Goal: Transaction & Acquisition: Purchase product/service

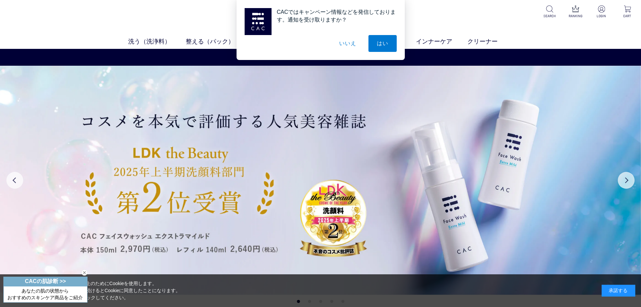
click at [352, 45] on button "いいえ" at bounding box center [348, 43] width 34 height 17
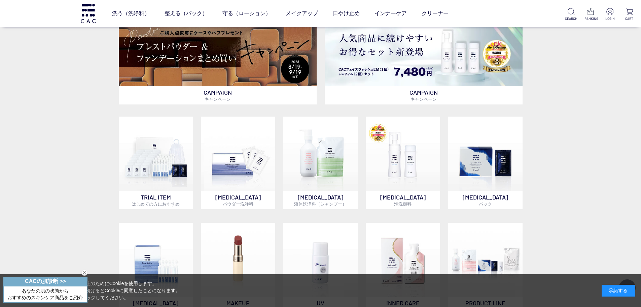
scroll to position [269, 0]
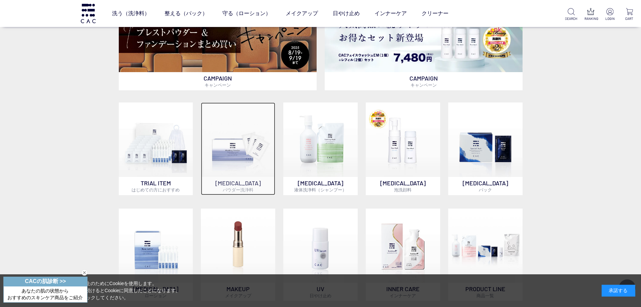
click at [224, 151] on img at bounding box center [238, 139] width 74 height 74
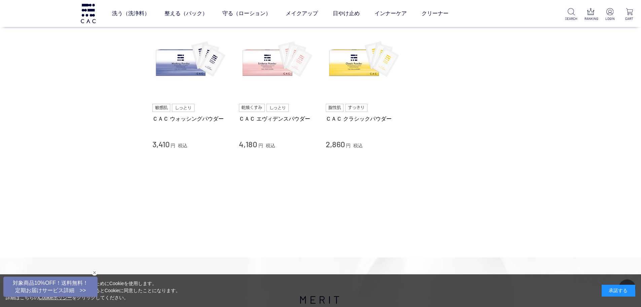
scroll to position [34, 0]
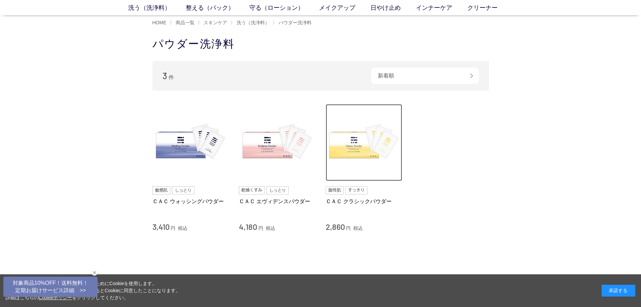
click at [366, 149] on img at bounding box center [364, 142] width 77 height 77
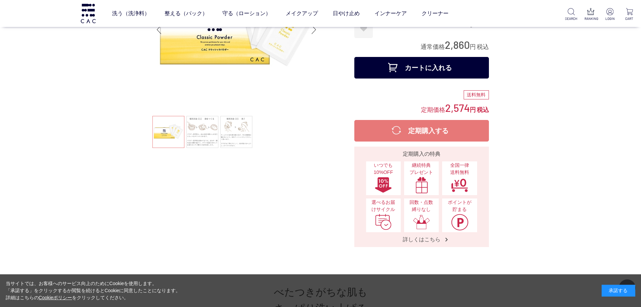
scroll to position [67, 0]
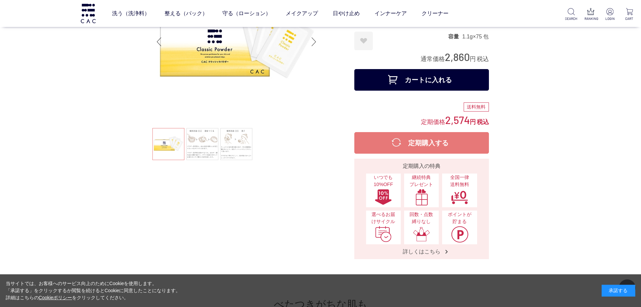
click at [612, 292] on div "承諾する" at bounding box center [619, 290] width 34 height 12
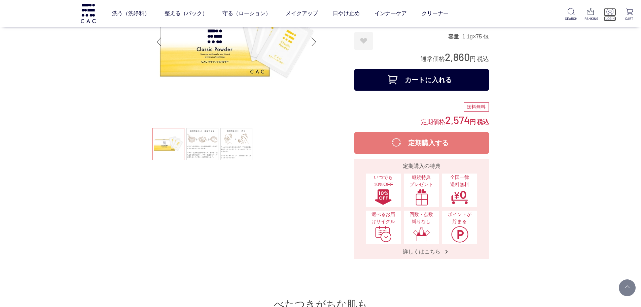
click at [609, 12] on img at bounding box center [610, 11] width 7 height 7
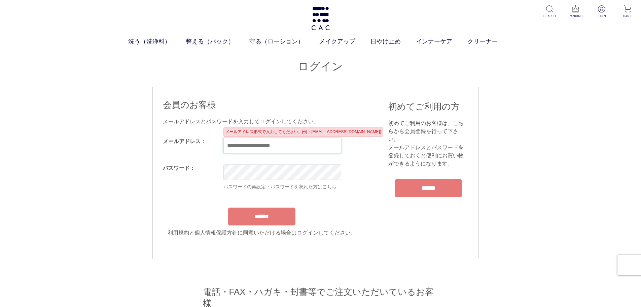
click at [236, 148] on input "email" at bounding box center [283, 145] width 118 height 15
type input "**********"
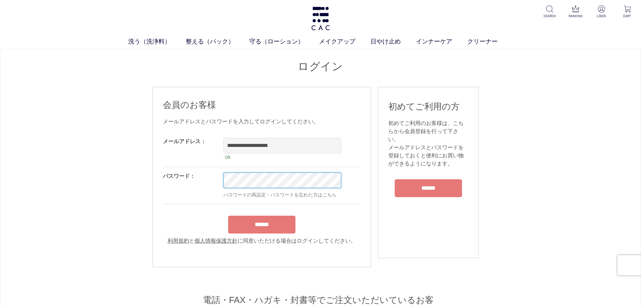
click at [228, 215] on input "******" at bounding box center [261, 224] width 67 height 18
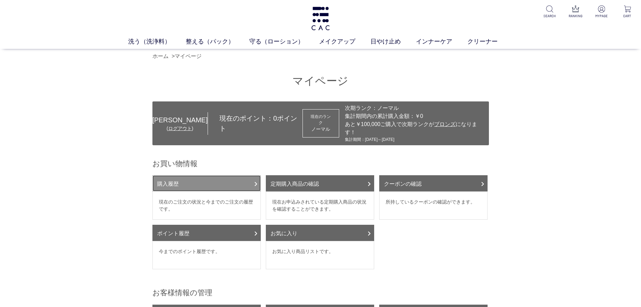
click at [229, 175] on link "購入履歴" at bounding box center [207, 183] width 108 height 16
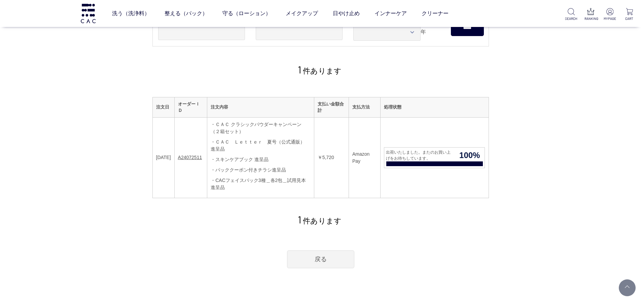
scroll to position [67, 0]
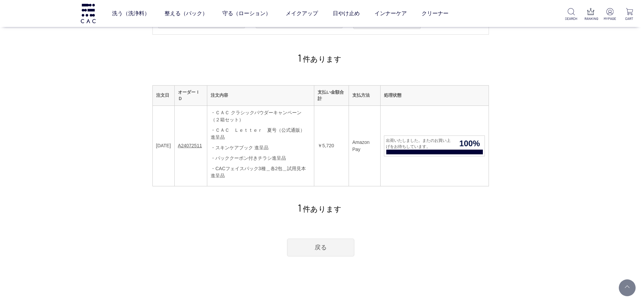
click at [262, 121] on div "・ＣＡＣ クラシックパウダーキャンペーン（２箱セット）" at bounding box center [261, 116] width 100 height 14
click at [200, 147] on link "A24072511" at bounding box center [190, 145] width 24 height 5
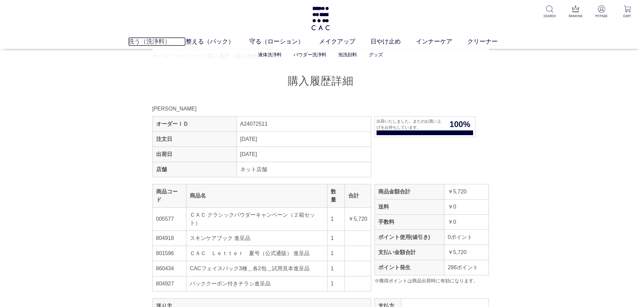
click at [155, 41] on link "洗う（洗浄料）" at bounding box center [157, 41] width 58 height 9
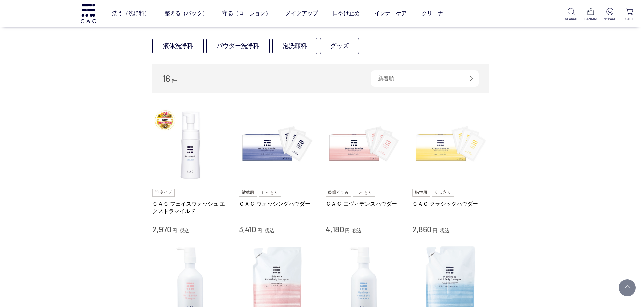
scroll to position [135, 0]
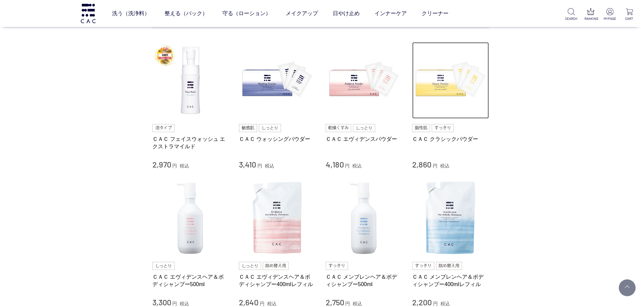
click at [442, 82] on img at bounding box center [450, 80] width 77 height 77
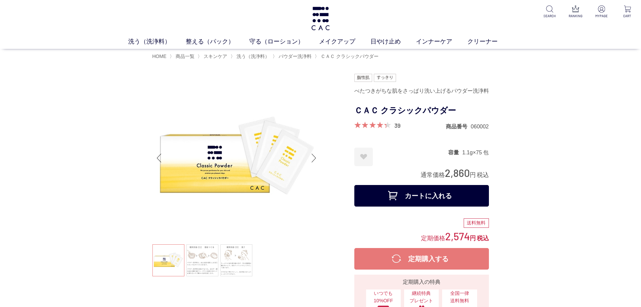
click at [384, 195] on button "カートに入れる" at bounding box center [421, 196] width 135 height 22
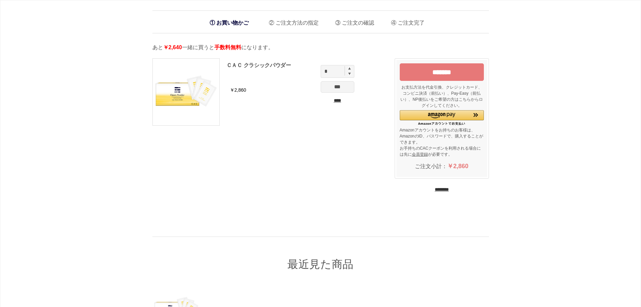
click at [350, 70] on img at bounding box center [349, 68] width 3 height 3
type input "*"
click at [340, 86] on input "***" at bounding box center [338, 86] width 34 height 11
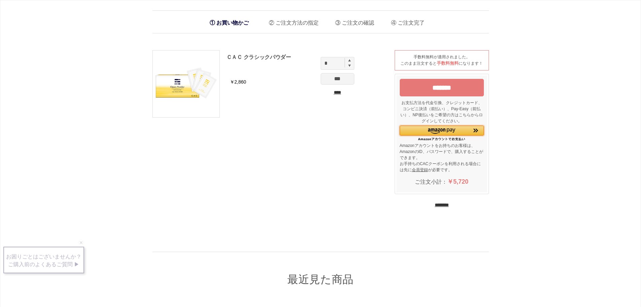
click at [430, 128] on img "Amazon Pay - Amazonアカウントをお使いください" at bounding box center [441, 130] width 27 height 5
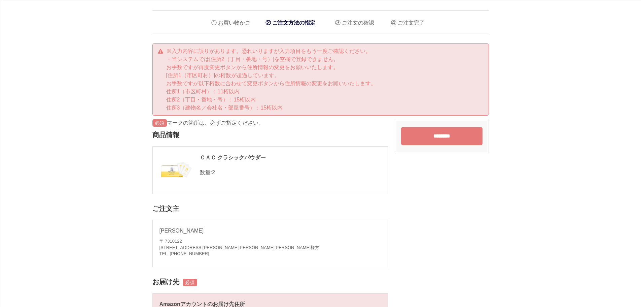
drag, startPoint x: 289, startPoint y: 238, endPoint x: 280, endPoint y: 252, distance: 17.0
drag, startPoint x: 280, startPoint y: 252, endPoint x: 267, endPoint y: 257, distance: 13.6
click at [267, 257] on address "〒 7310122 広島県広島市安佐南区中筋３－１２－２岡本様方 TEL: 080-1910-1202" at bounding box center [271, 247] width 222 height 19
click at [245, 245] on address "〒 7310122 広島県広島市安佐南区中筋３－１２－２岡本様方 TEL: 080-1910-1202" at bounding box center [271, 247] width 222 height 19
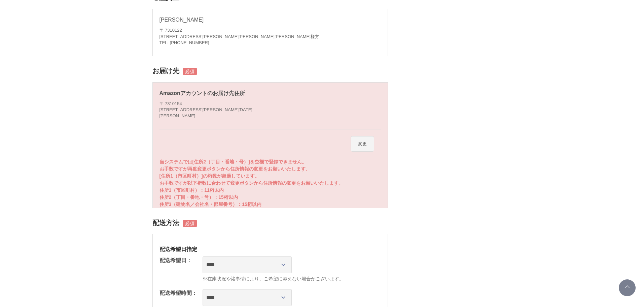
scroll to position [236, 0]
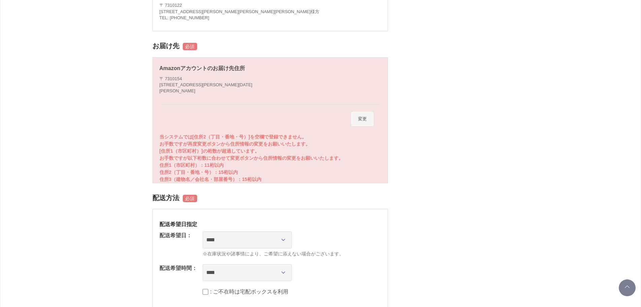
click at [357, 119] on button "変更" at bounding box center [363, 118] width 24 height 15
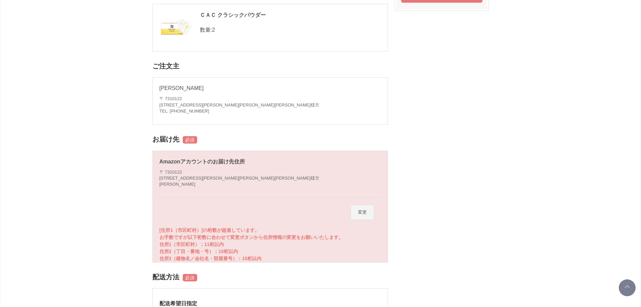
scroll to position [135, 0]
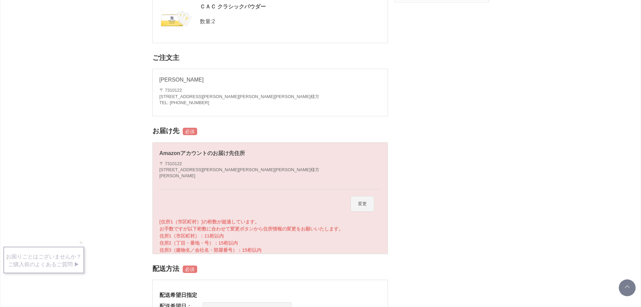
click at [359, 204] on button "変更" at bounding box center [363, 203] width 24 height 15
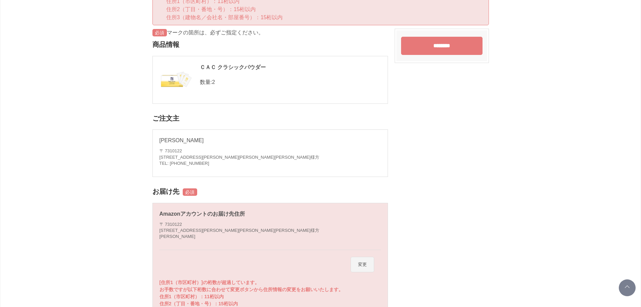
scroll to position [101, 0]
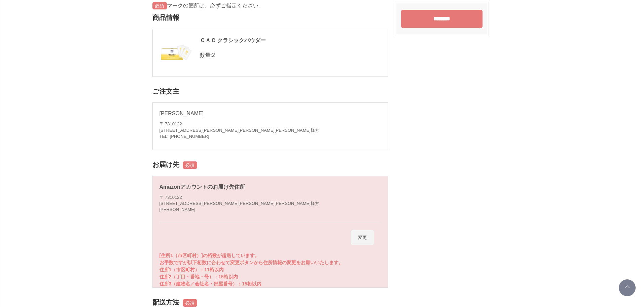
click at [188, 271] on p "[住所1（市区町村）]の桁数が超過しています。 お手数ですが以下桁数に合わせて変更ボタンから住所情報の変更をお願いいたします。 住所1（市区町村）：11桁以内…" at bounding box center [271, 269] width 222 height 35
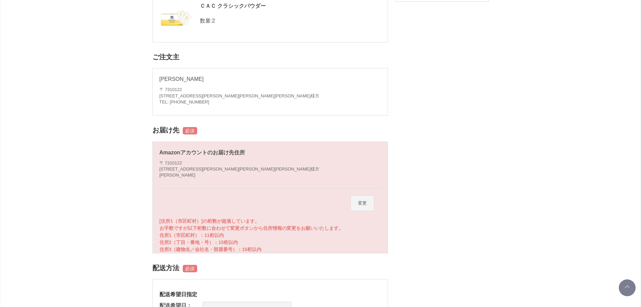
scroll to position [135, 0]
click at [365, 206] on button "変更" at bounding box center [363, 203] width 24 height 15
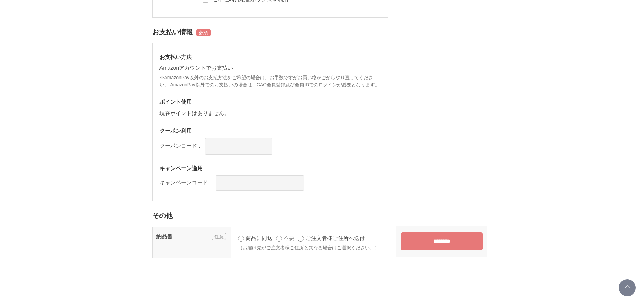
scroll to position [409, 0]
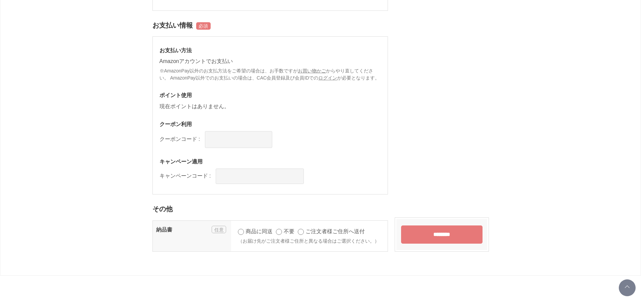
click at [443, 235] on input "********" at bounding box center [441, 234] width 81 height 18
